Goal: Information Seeking & Learning: Learn about a topic

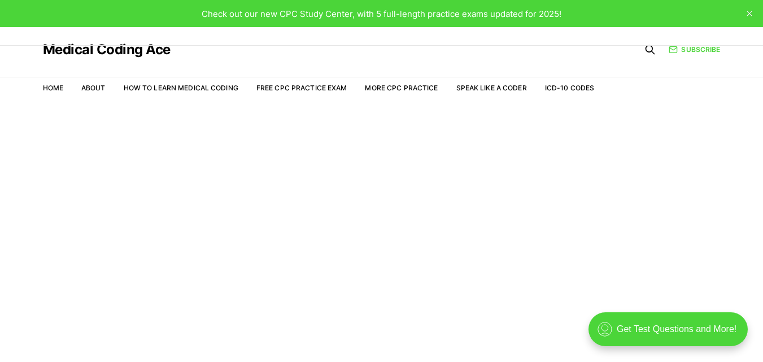
click at [422, 15] on span "Check out our new CPC Study Center, with 5 full-length practice exams updated f…" at bounding box center [382, 13] width 360 height 11
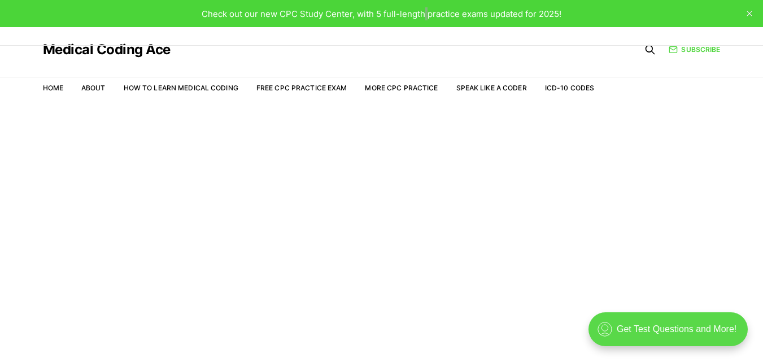
click at [644, 323] on div ".cls-1{fill:none;stroke:currentColor;stroke-linecap:round;stroke-linejoin:round…" at bounding box center [668, 329] width 159 height 34
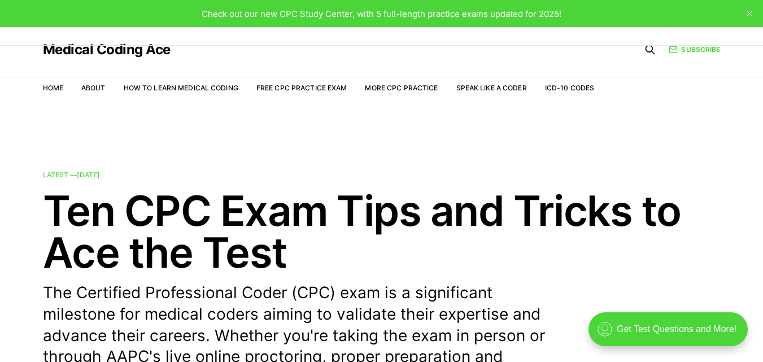
click at [319, 82] on nav "Home About How to Learn Medical Coding Free CPC Practice Exam More CPC Practice…" at bounding box center [319, 88] width 552 height 32
click at [316, 91] on link "Free CPC Practice Exam" at bounding box center [301, 88] width 91 height 8
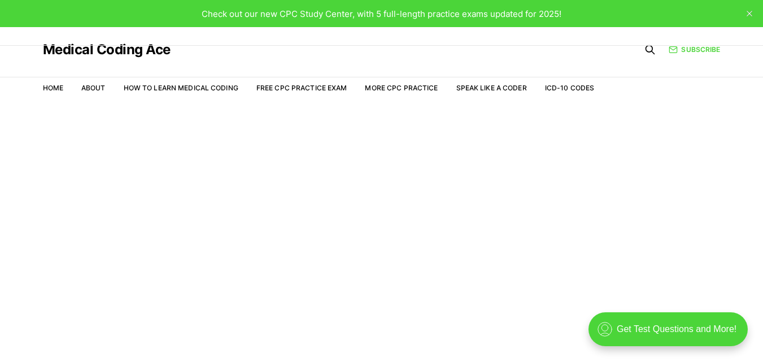
click at [749, 12] on icon "close" at bounding box center [750, 14] width 6 height 6
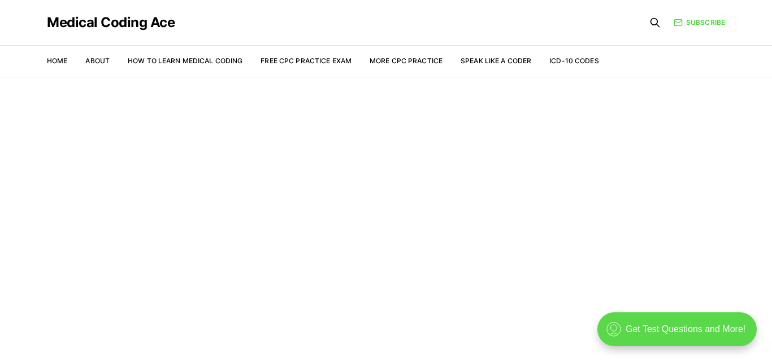
click at [669, 321] on div ".cls-1{fill:none;stroke:currentColor;stroke-linecap:round;stroke-linejoin:round…" at bounding box center [676, 329] width 159 height 34
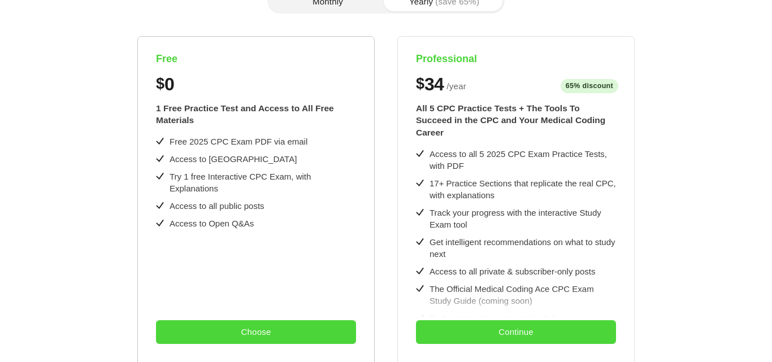
scroll to position [226, 0]
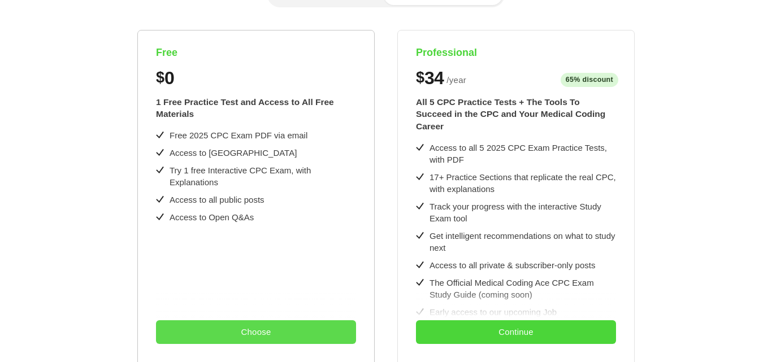
click at [264, 334] on button "Choose" at bounding box center [256, 332] width 200 height 24
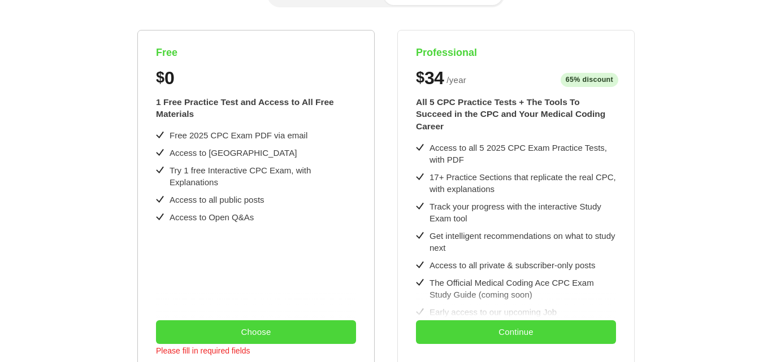
scroll to position [56, 0]
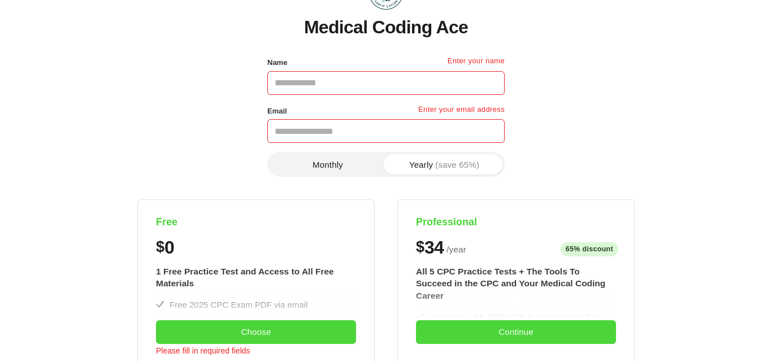
click at [402, 81] on input "Name" at bounding box center [385, 83] width 237 height 24
type input "***"
click at [317, 127] on input "Email" at bounding box center [385, 131] width 237 height 24
paste input "**********"
type input "**********"
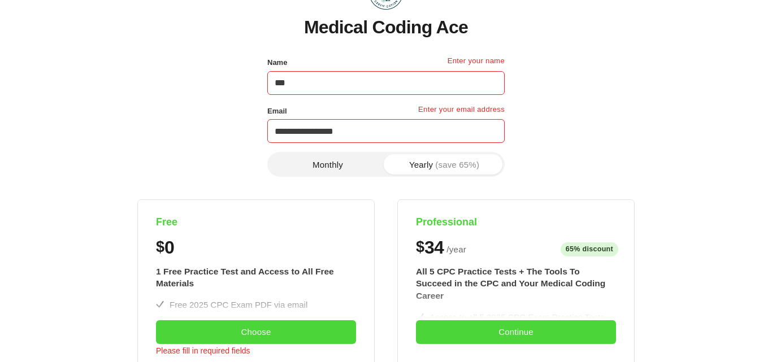
click at [319, 168] on button "Monthly" at bounding box center [327, 164] width 116 height 20
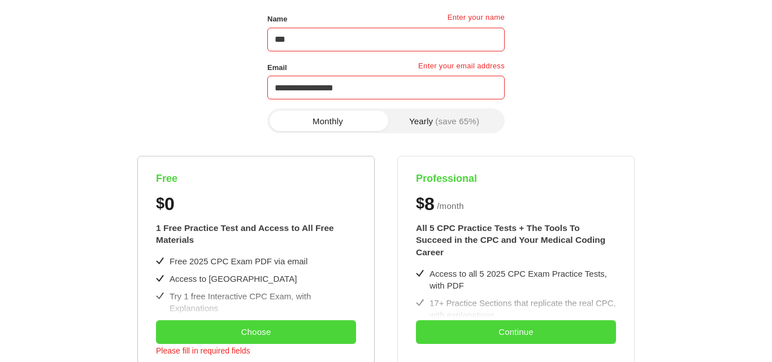
scroll to position [169, 0]
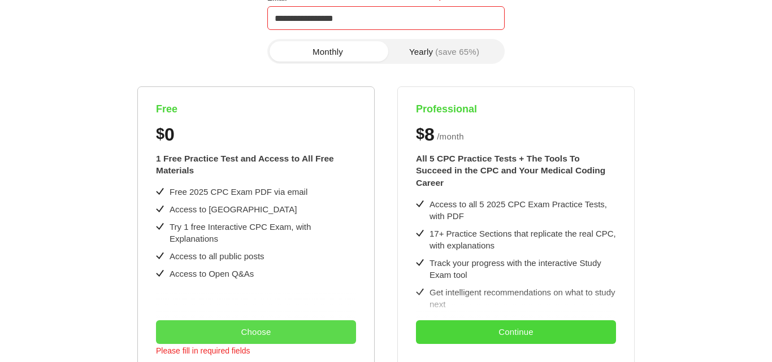
click at [252, 331] on button "Choose" at bounding box center [256, 332] width 200 height 24
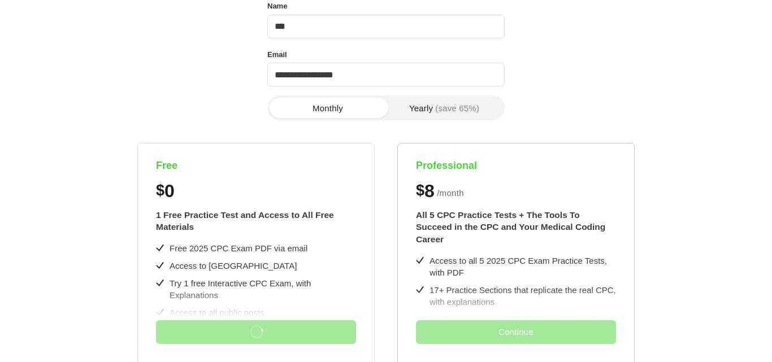
scroll to position [0, 0]
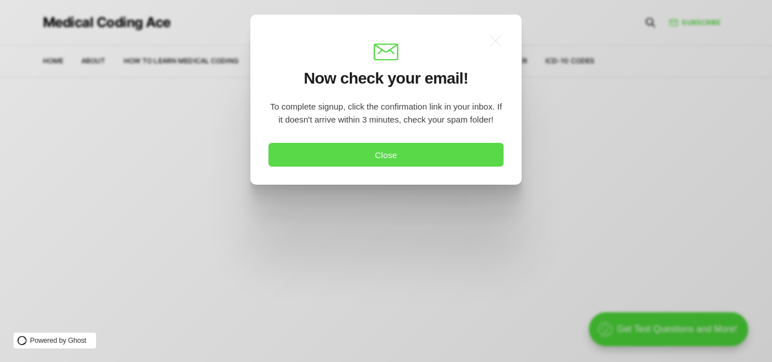
click at [407, 154] on button "Close" at bounding box center [385, 155] width 235 height 24
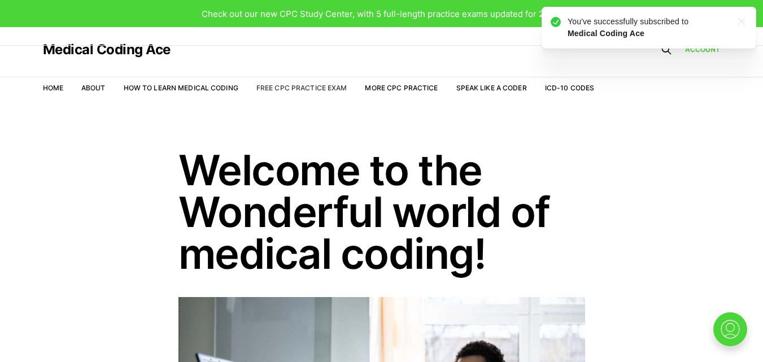
click at [301, 84] on link "Free CPC Practice Exam" at bounding box center [301, 88] width 91 height 8
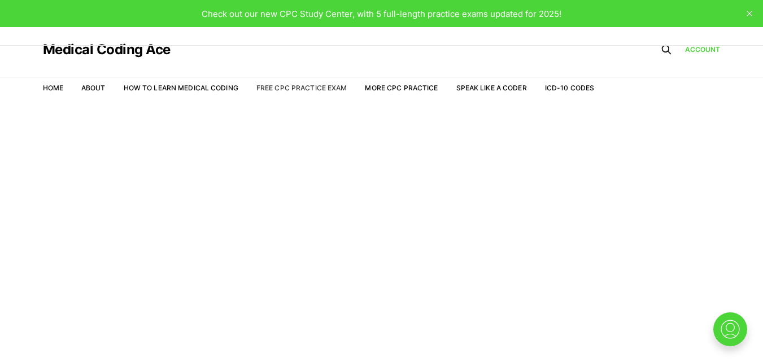
click at [312, 89] on link "Free CPC Practice Exam" at bounding box center [301, 88] width 91 height 8
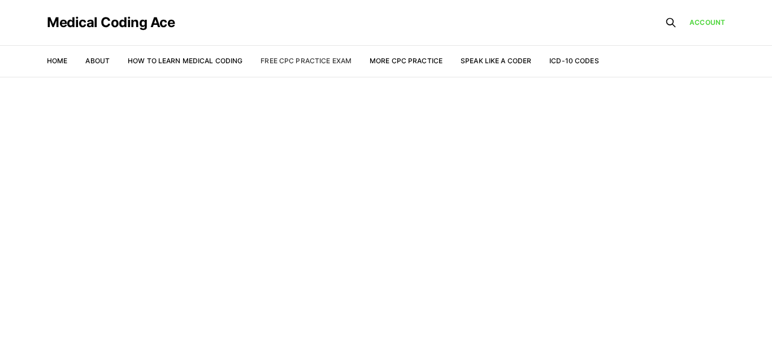
click at [328, 60] on link "Free CPC Practice Exam" at bounding box center [305, 60] width 91 height 8
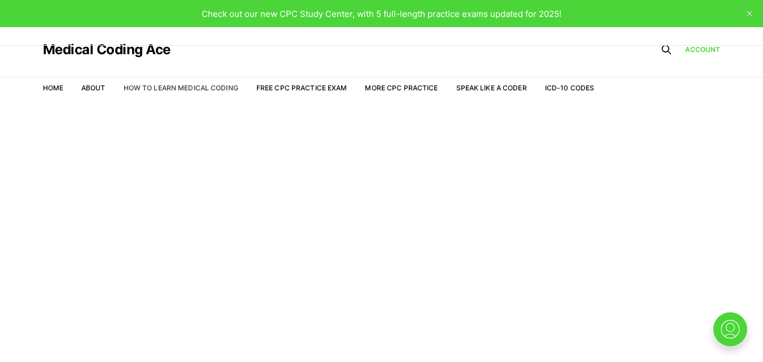
click at [179, 85] on link "How to Learn Medical Coding" at bounding box center [181, 88] width 115 height 8
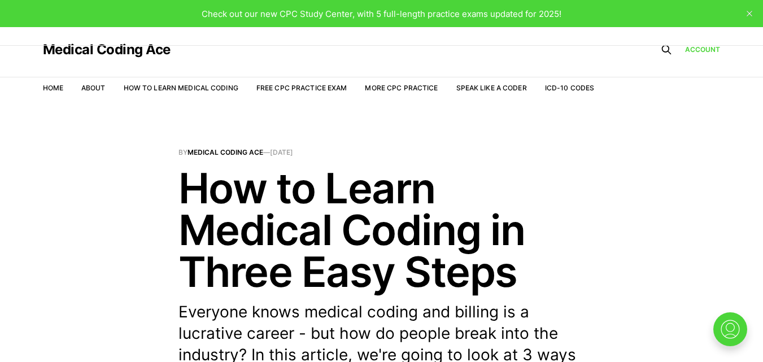
click at [404, 12] on span "Check out our new CPC Study Center, with 5 full-length practice exams updated f…" at bounding box center [382, 13] width 360 height 11
click at [155, 90] on link "How to Learn Medical Coding" at bounding box center [181, 88] width 115 height 8
click at [415, 88] on link "More CPC Practice" at bounding box center [401, 88] width 73 height 8
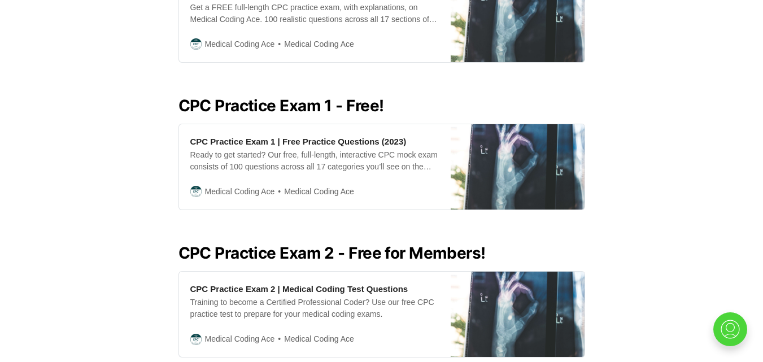
scroll to position [621, 0]
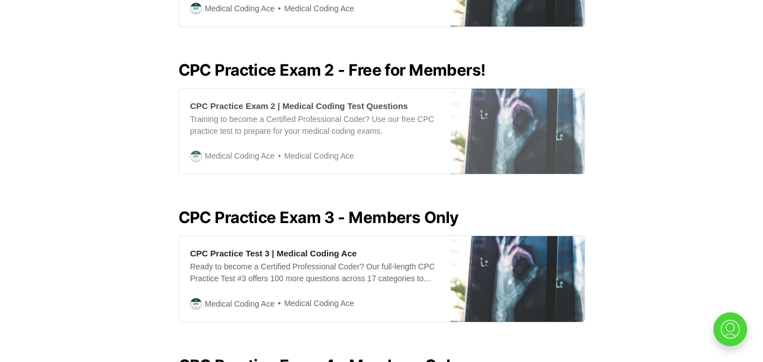
click at [352, 118] on div "Training to become a Certified Professional Coder? Use our free CPC practice te…" at bounding box center [314, 126] width 249 height 24
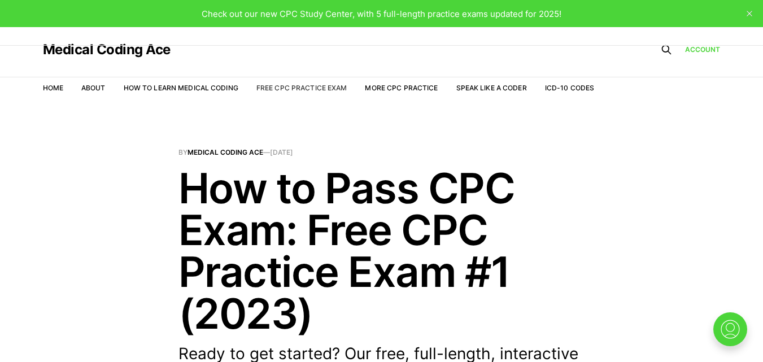
click at [322, 88] on link "Free CPC Practice Exam" at bounding box center [301, 88] width 91 height 8
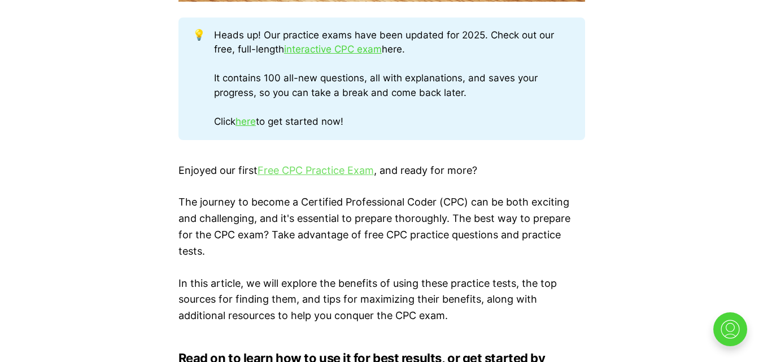
click at [295, 172] on link "Free CPC Practice Exam" at bounding box center [316, 170] width 116 height 12
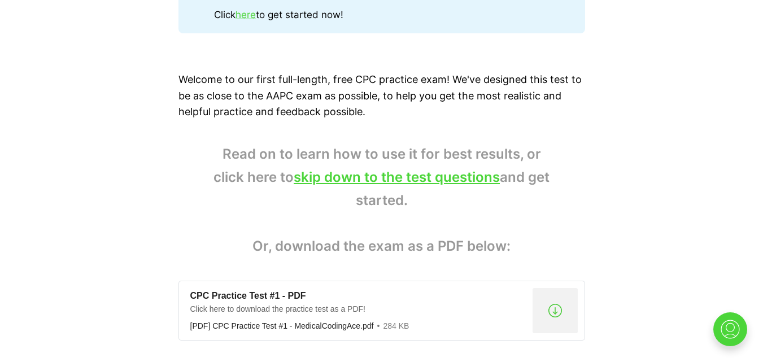
scroll to position [933, 0]
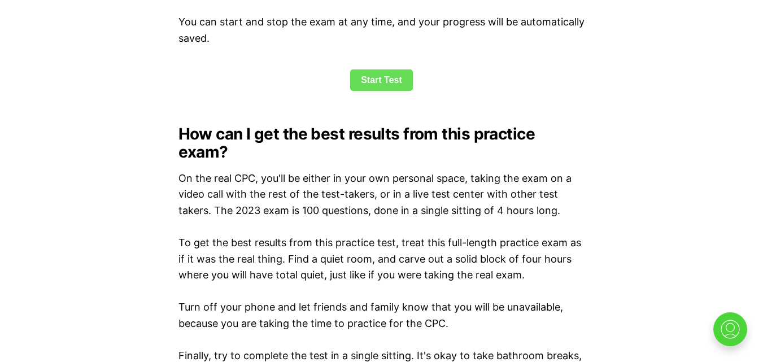
click at [374, 86] on link "Start Test" at bounding box center [381, 79] width 63 height 21
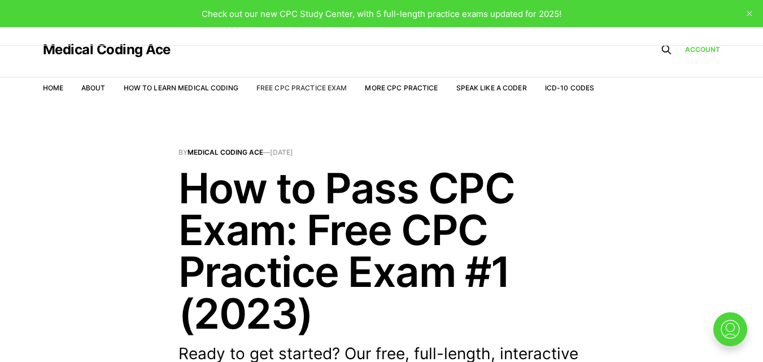
click at [310, 88] on link "Free CPC Practice Exam" at bounding box center [301, 88] width 91 height 8
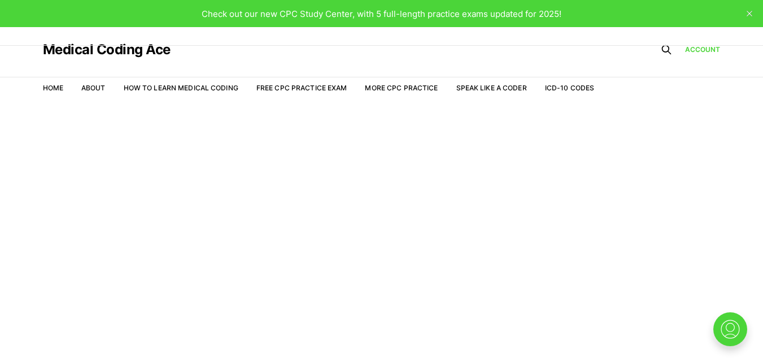
click at [420, 17] on span "Check out our new CPC Study Center, with 5 full-length practice exams updated f…" at bounding box center [382, 13] width 360 height 11
click at [415, 84] on link "More CPC Practice" at bounding box center [401, 88] width 73 height 8
click at [719, 47] on link "Account" at bounding box center [703, 50] width 36 height 10
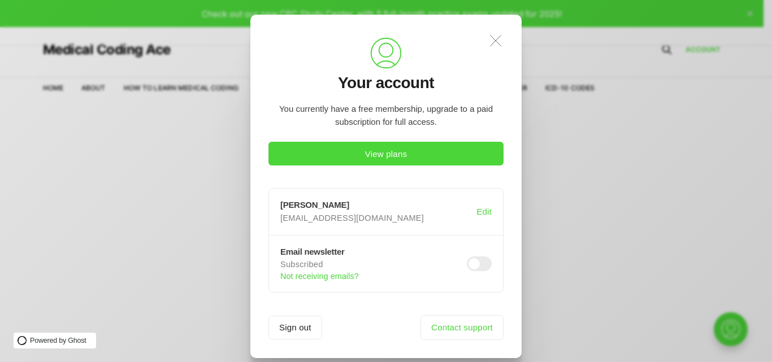
click at [501, 31] on icon ".a{fill:none;stroke:currentColor;stroke-linecap:round;stroke-linejoin:round;str…" at bounding box center [495, 40] width 25 height 25
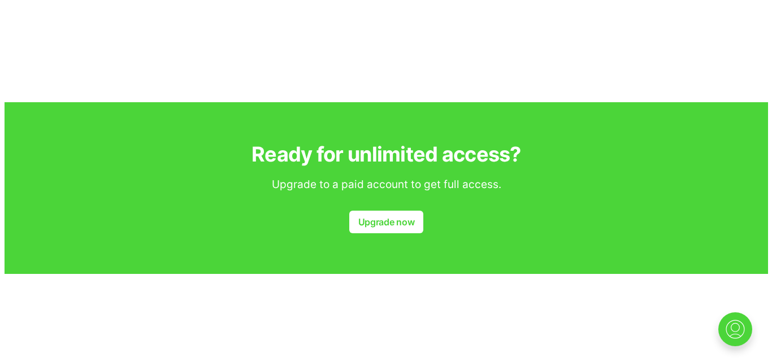
scroll to position [1763, 0]
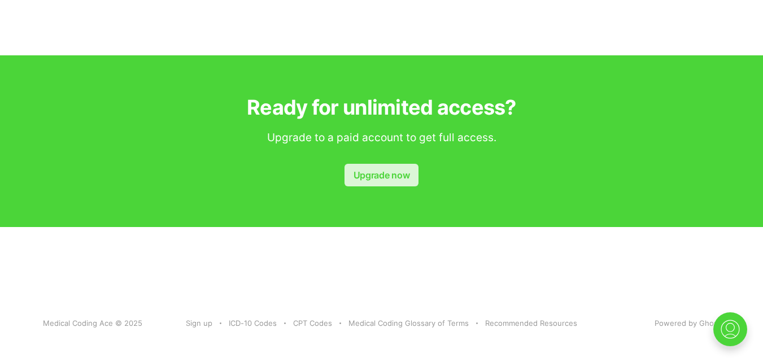
click at [384, 165] on link "Upgrade now" at bounding box center [382, 175] width 74 height 23
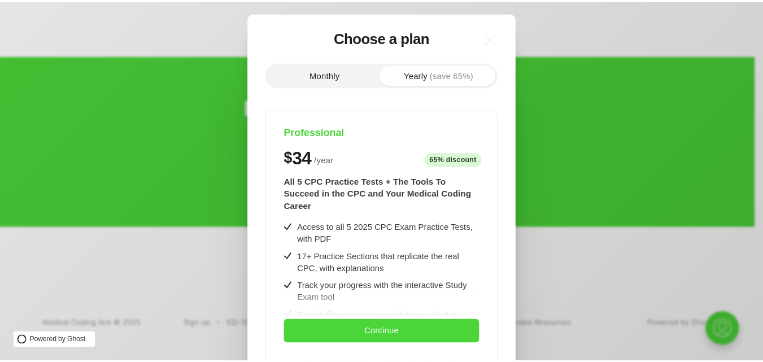
scroll to position [0, 0]
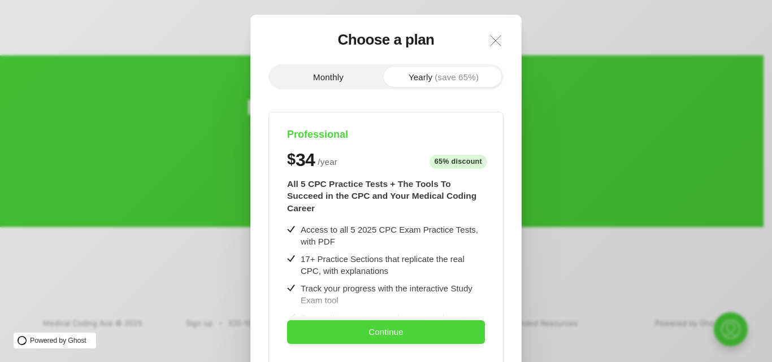
click at [494, 50] on icon ".a{fill:none;stroke:currentColor;stroke-linecap:round;stroke-linejoin:round;str…" at bounding box center [495, 40] width 25 height 25
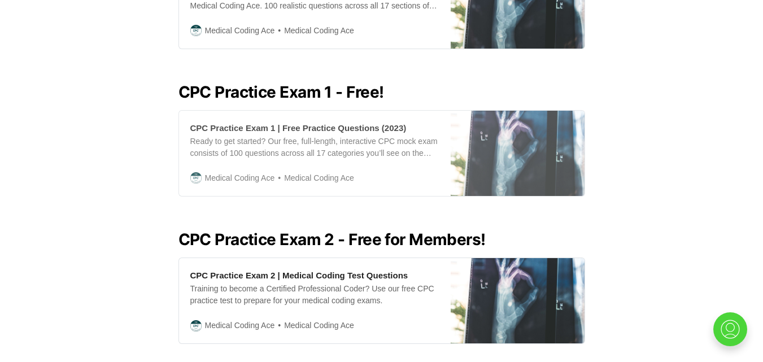
scroll to position [294, 0]
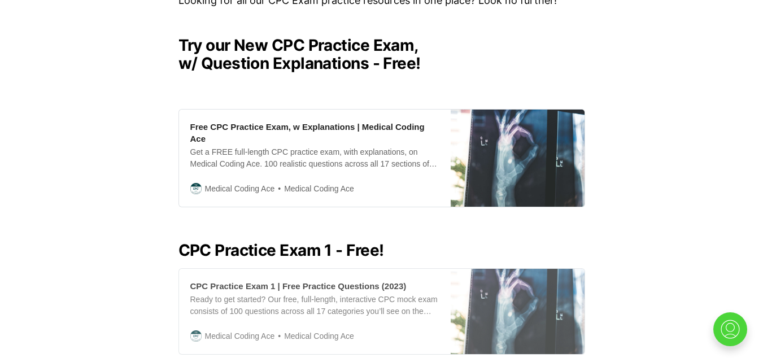
click at [290, 294] on div "Ready to get started? Our free, full-length, interactive CPC mock exam consists…" at bounding box center [314, 306] width 249 height 24
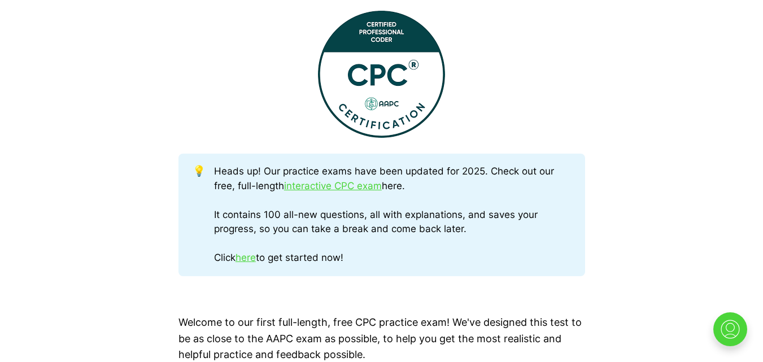
scroll to position [536, 0]
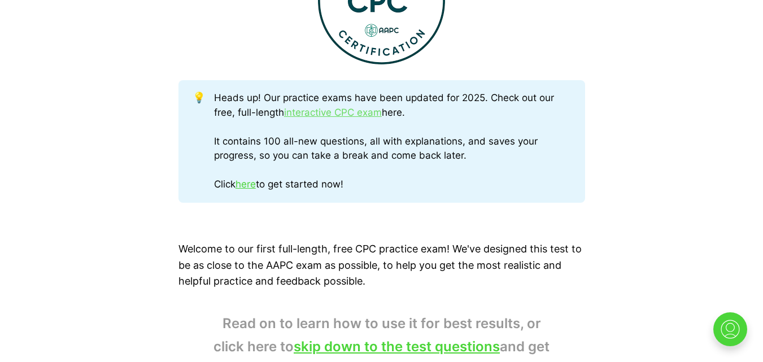
click at [346, 112] on link "interactive CPC exam" at bounding box center [333, 112] width 98 height 11
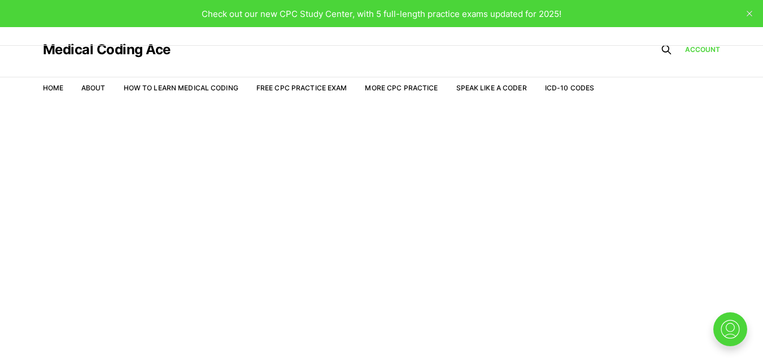
scroll to position [27, 0]
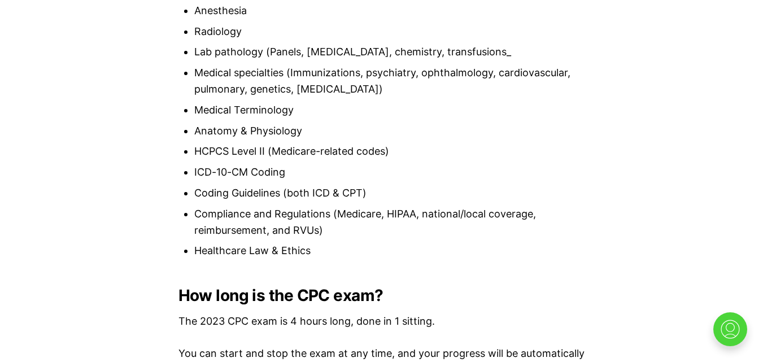
scroll to position [1420, 0]
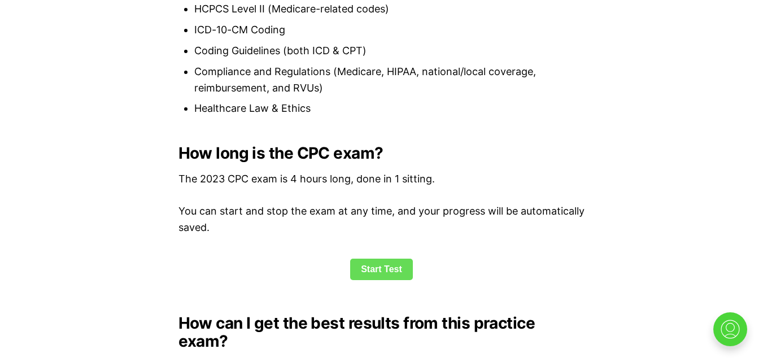
click at [376, 276] on link "Start Test" at bounding box center [381, 269] width 63 height 21
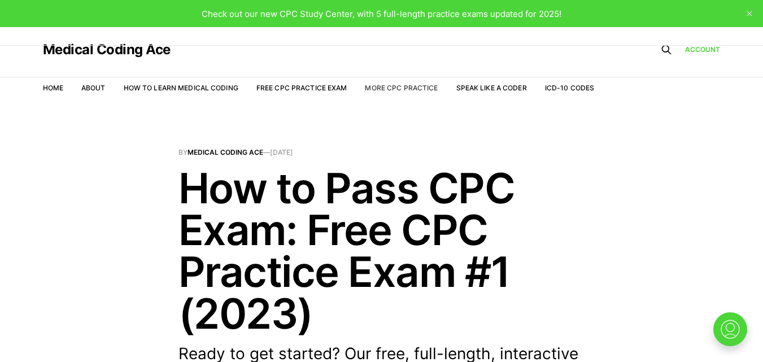
click at [398, 89] on link "More CPC Practice" at bounding box center [401, 88] width 73 height 8
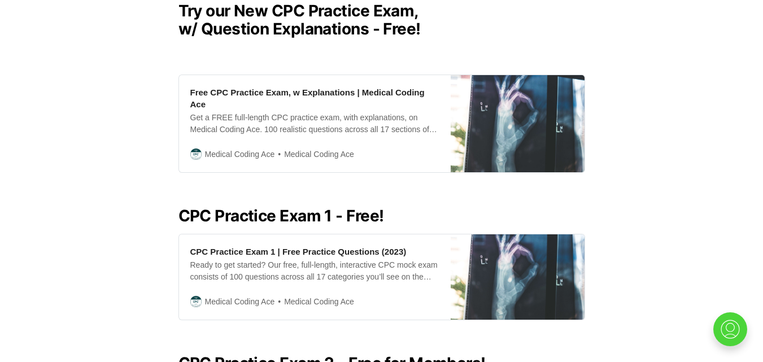
scroll to position [310, 0]
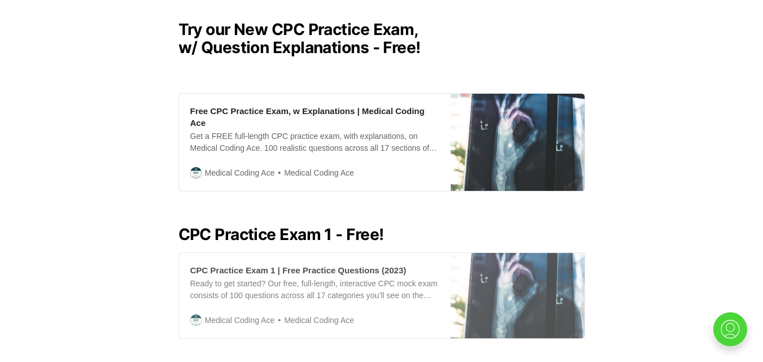
click at [366, 284] on div "Ready to get started? Our free, full-length, interactive CPC mock exam consists…" at bounding box center [314, 290] width 249 height 24
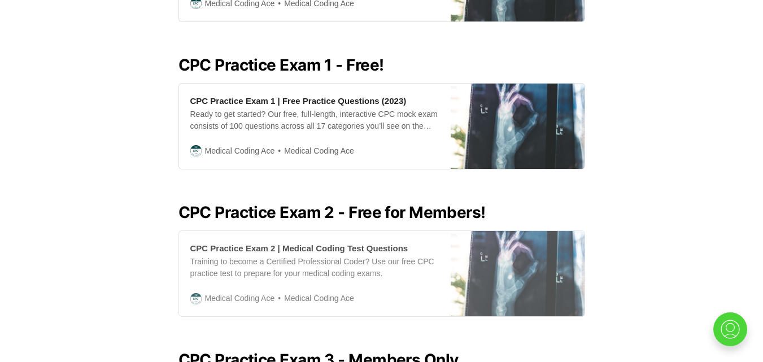
click at [338, 242] on div "CPC Practice Exam 2 | Medical Coding Test Questions" at bounding box center [299, 248] width 218 height 12
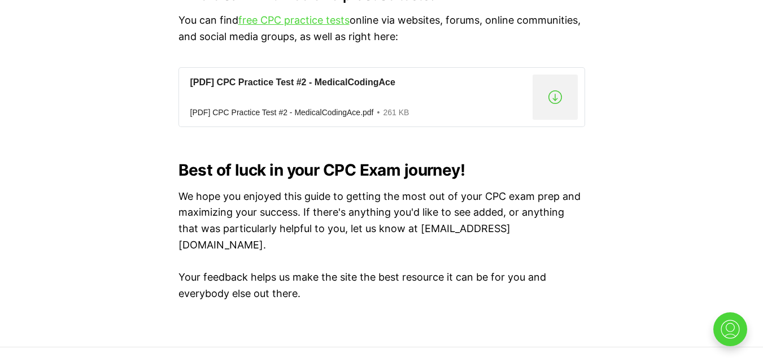
scroll to position [8784, 0]
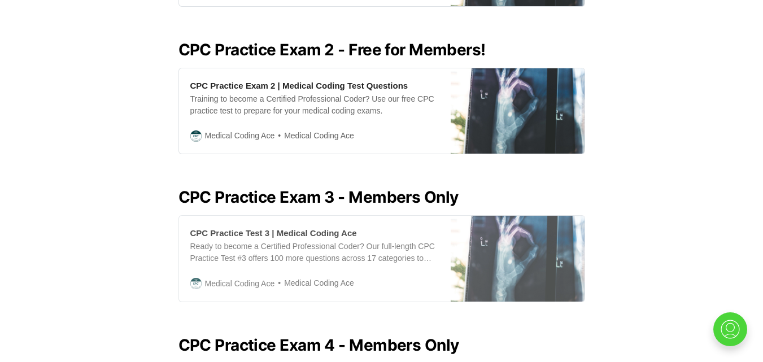
scroll to position [649, 0]
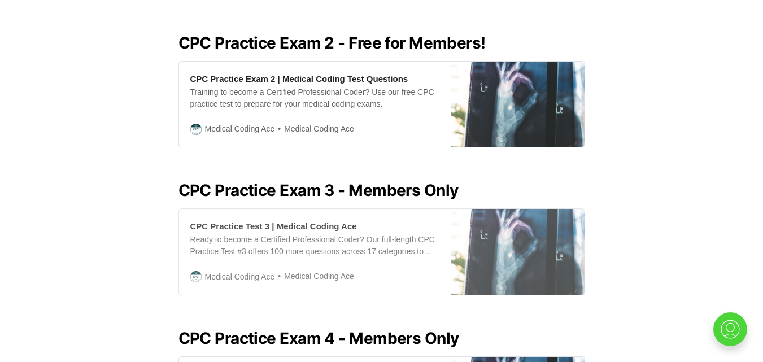
click at [351, 219] on div "CPC Practice Test 3 | Medical Coding Ace Ready to become a Certified Profession…" at bounding box center [315, 251] width 272 height 85
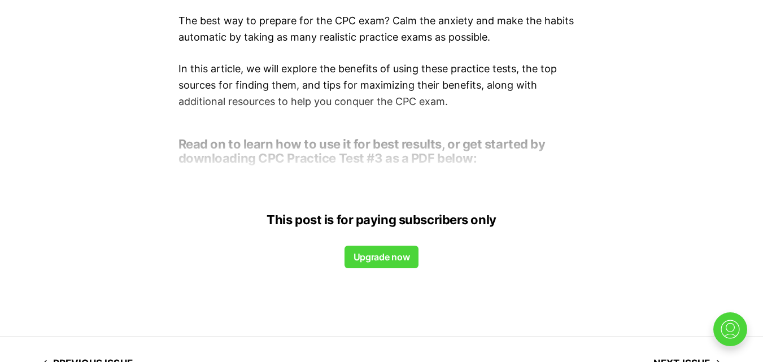
scroll to position [791, 0]
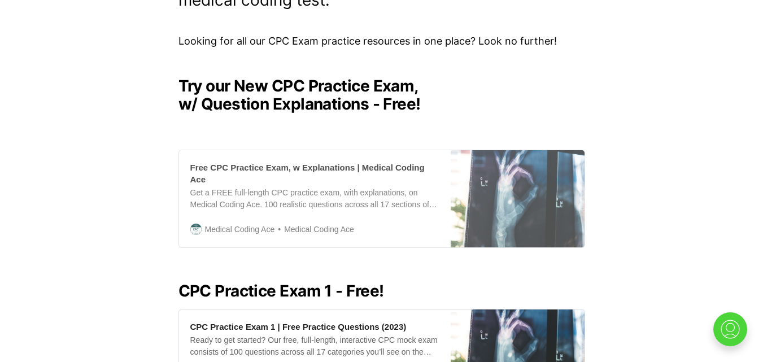
scroll to position [197, 0]
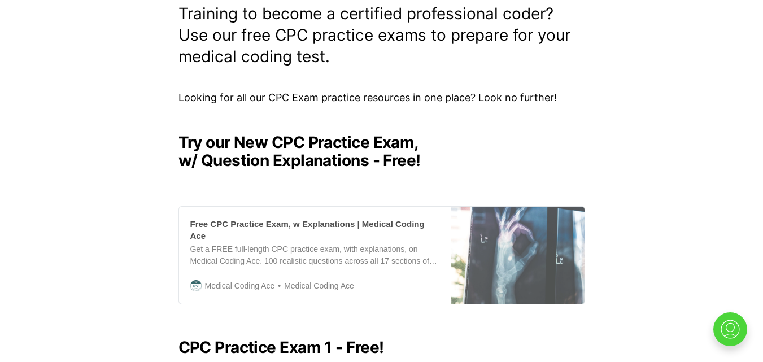
click at [389, 223] on div "Free CPC Practice Exam, w Explanations | Medical Coding Ace" at bounding box center [314, 230] width 249 height 24
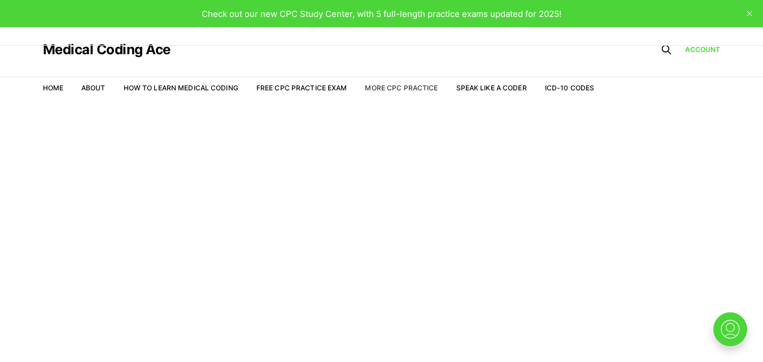
click at [399, 84] on link "More CPC Practice" at bounding box center [401, 88] width 73 height 8
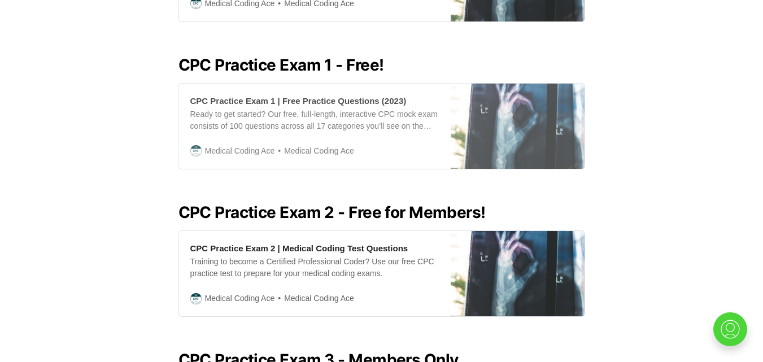
click at [358, 145] on div "Medical Coding Ace Medical Coding Ace" at bounding box center [314, 151] width 249 height 13
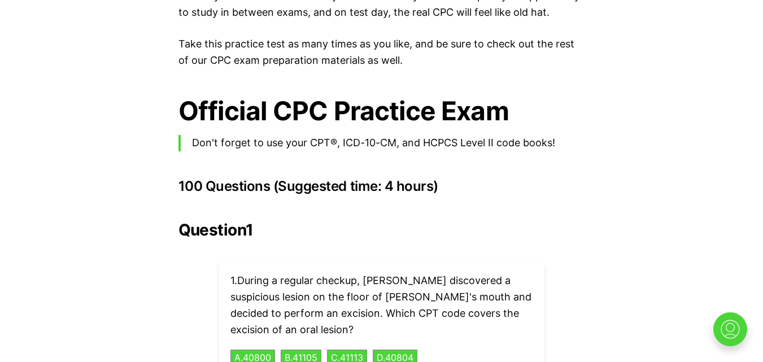
scroll to position [2513, 0]
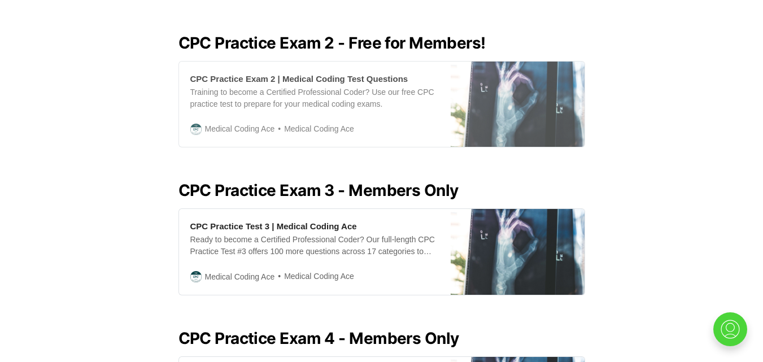
click at [338, 123] on span "Medical Coding Ace" at bounding box center [315, 129] width 80 height 13
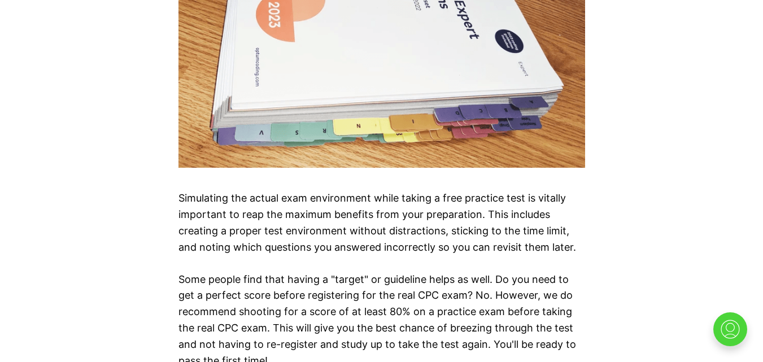
scroll to position [5733, 0]
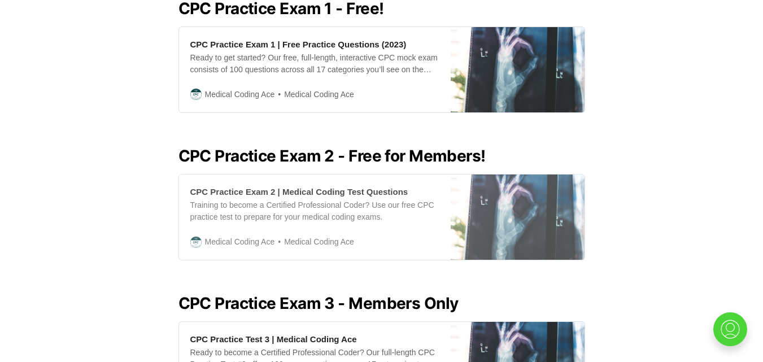
click at [367, 219] on div "CPC Practice Exam 2 | Medical Coding Test Questions Training to become a Certif…" at bounding box center [315, 217] width 272 height 85
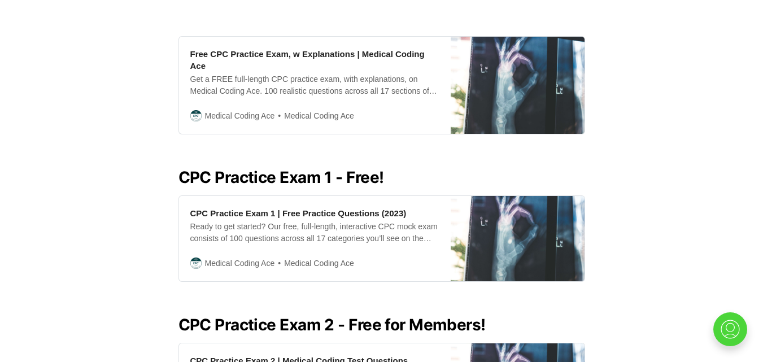
click at [360, 243] on div "CPC Practice Exam 1 | Free Practice Questions (2023) Ready to get started? Our …" at bounding box center [315, 238] width 272 height 85
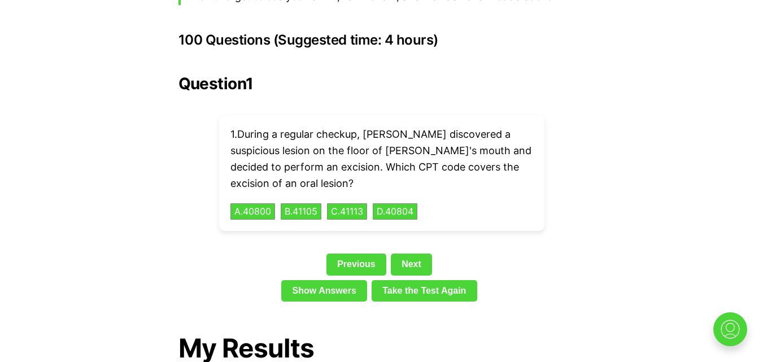
scroll to position [2513, 0]
